Goal: Browse casually

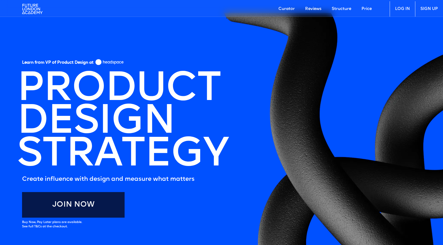
click at [32, 8] on img at bounding box center [32, 8] width 20 height 15
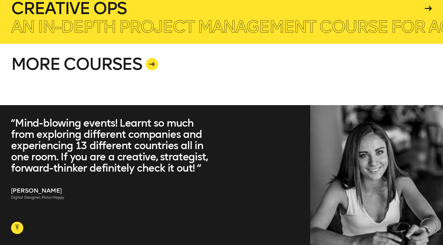
scroll to position [1386, 0]
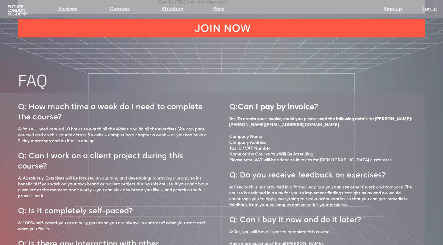
scroll to position [2129, 0]
